Goal: Task Accomplishment & Management: Use online tool/utility

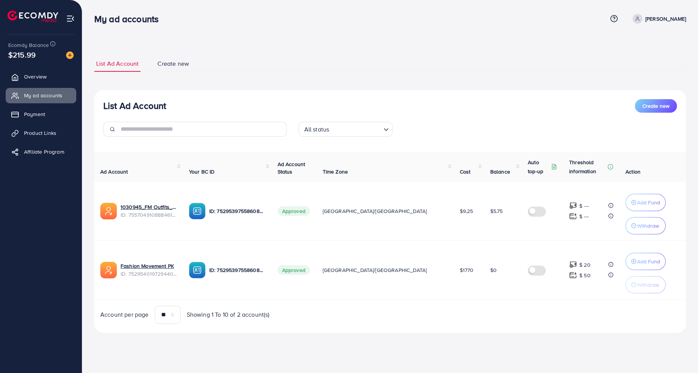
click at [265, 38] on div "List Ad Account Create new List Ad Account Create new All status Loading... Ad …" at bounding box center [389, 177] width 615 height 354
click at [318, 77] on div "List Ad Account Create new List Ad Account Create new All status Loading... Ad …" at bounding box center [389, 194] width 591 height 277
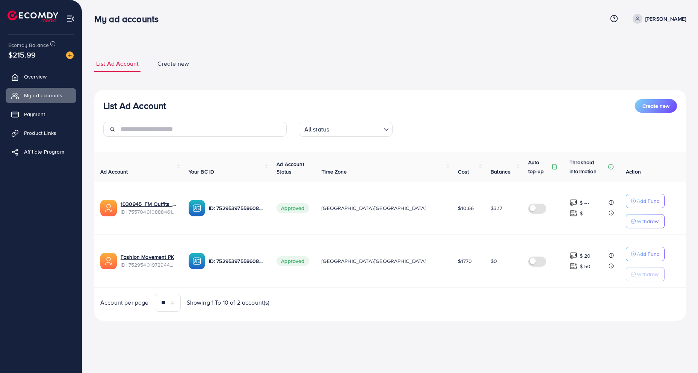
click at [372, 56] on ul "List Ad Account Create new" at bounding box center [389, 64] width 591 height 17
click at [291, 37] on div "List Ad Account Create new List Ad Account Create new All status Loading... Ad …" at bounding box center [389, 171] width 615 height 342
